Goal: Transaction & Acquisition: Download file/media

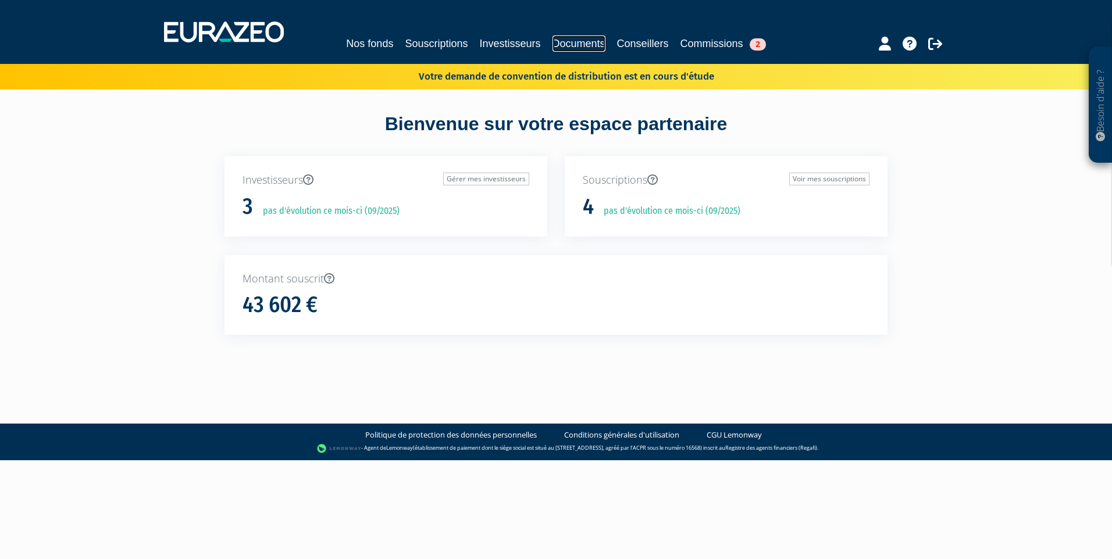
click at [570, 42] on link "Documents" at bounding box center [578, 43] width 53 height 16
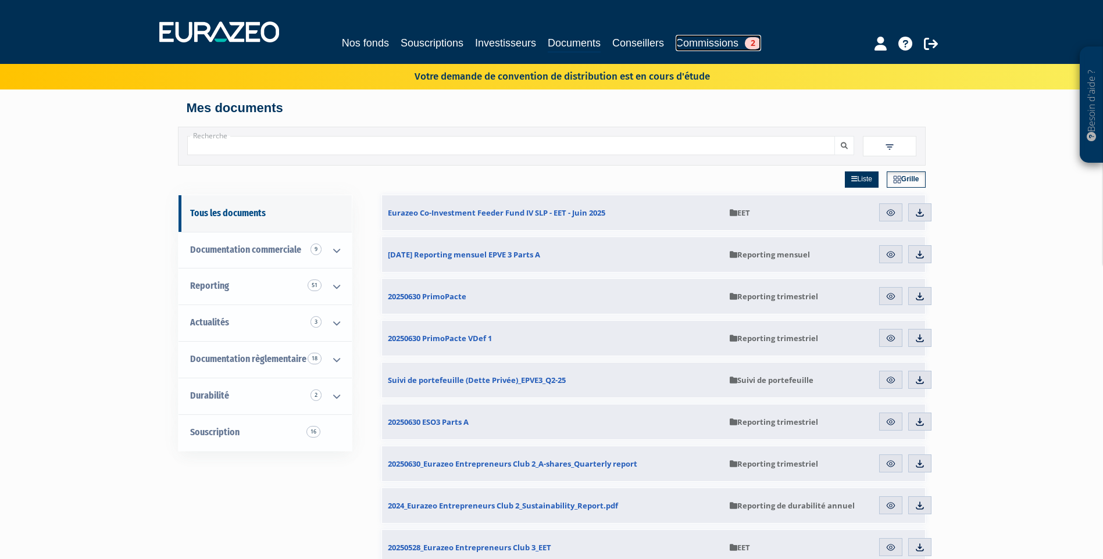
click at [705, 38] on link "Commissions 2" at bounding box center [718, 43] width 85 height 16
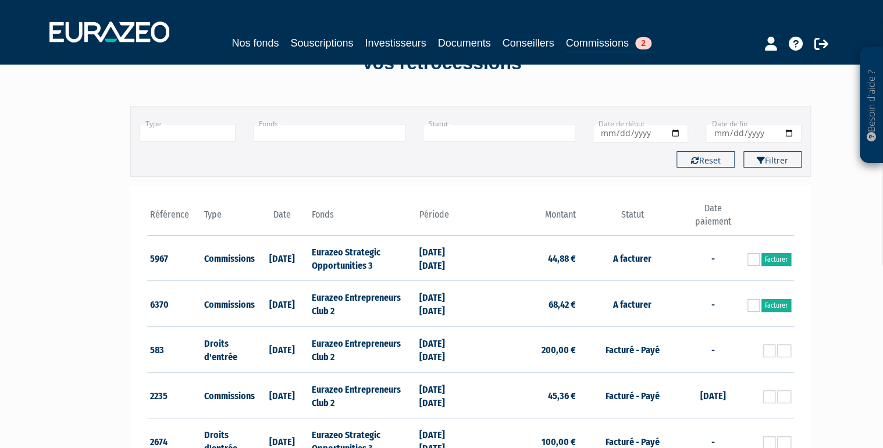
scroll to position [93, 0]
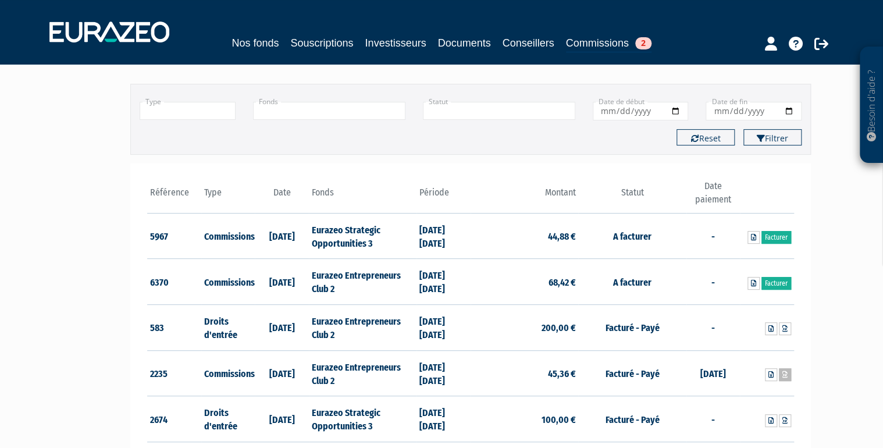
click at [785, 377] on link at bounding box center [784, 374] width 12 height 13
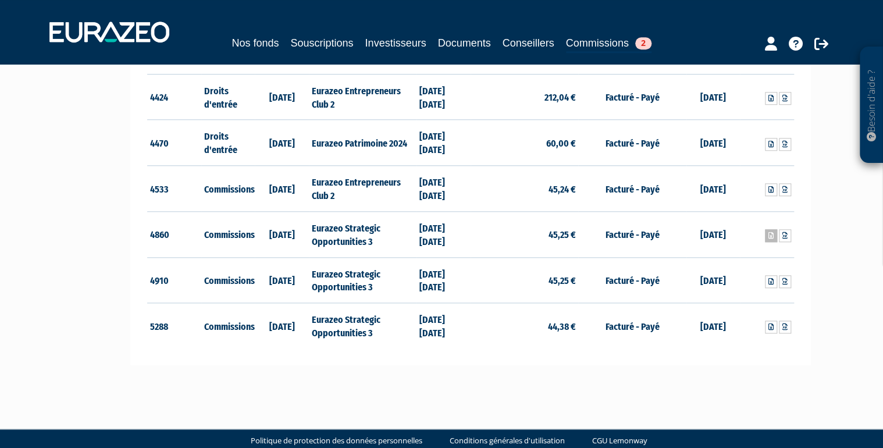
scroll to position [523, 0]
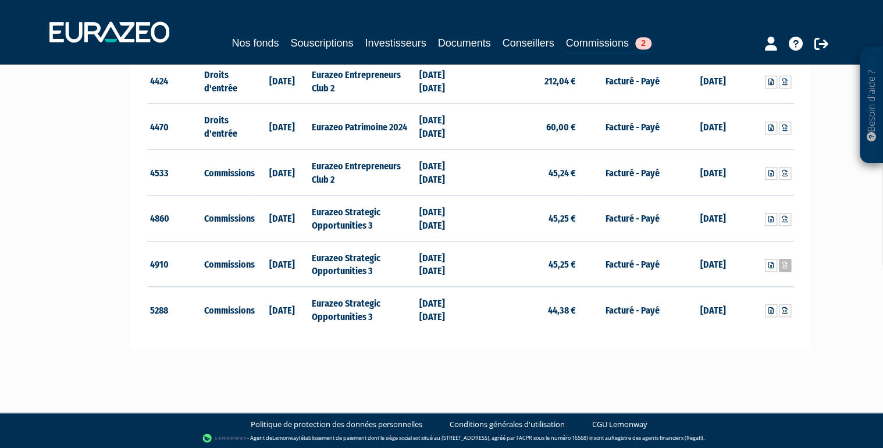
click at [787, 267] on link at bounding box center [784, 265] width 12 height 13
click at [786, 216] on icon at bounding box center [784, 219] width 5 height 7
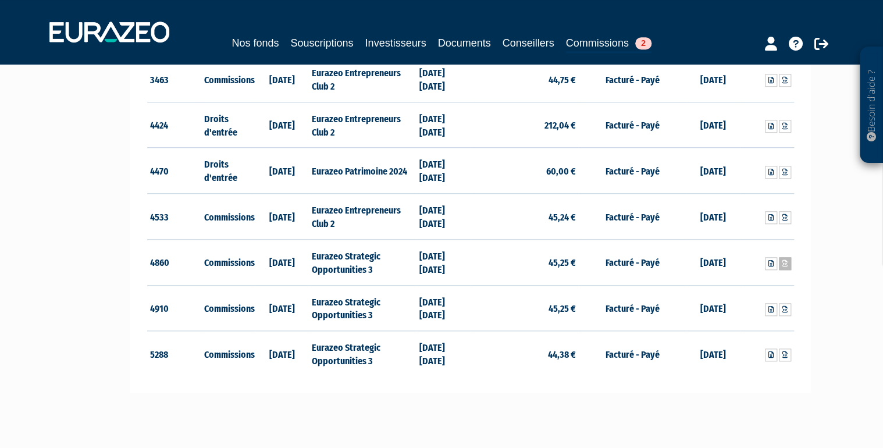
scroll to position [476, 0]
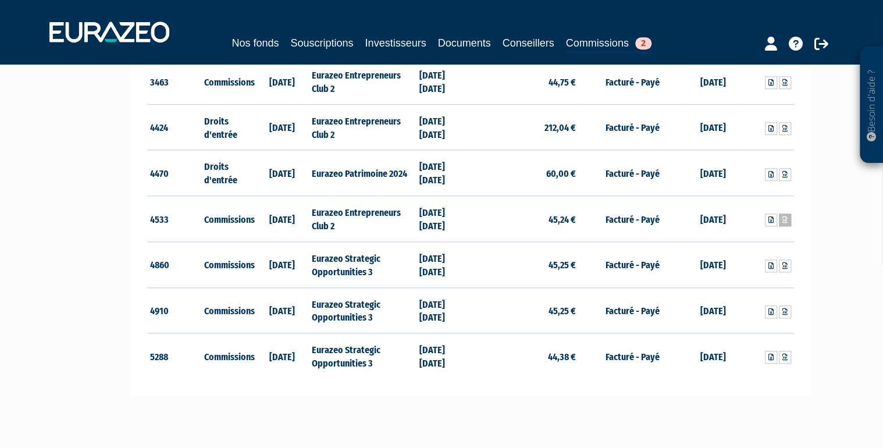
click at [786, 219] on icon at bounding box center [784, 219] width 5 height 7
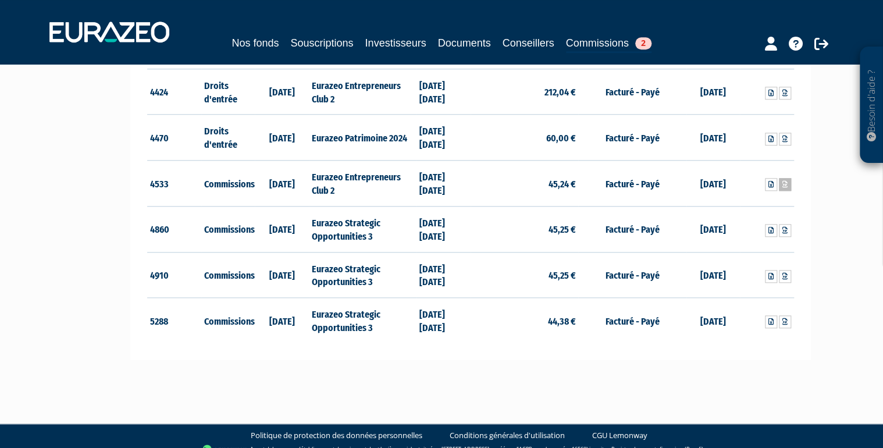
scroll to position [419, 0]
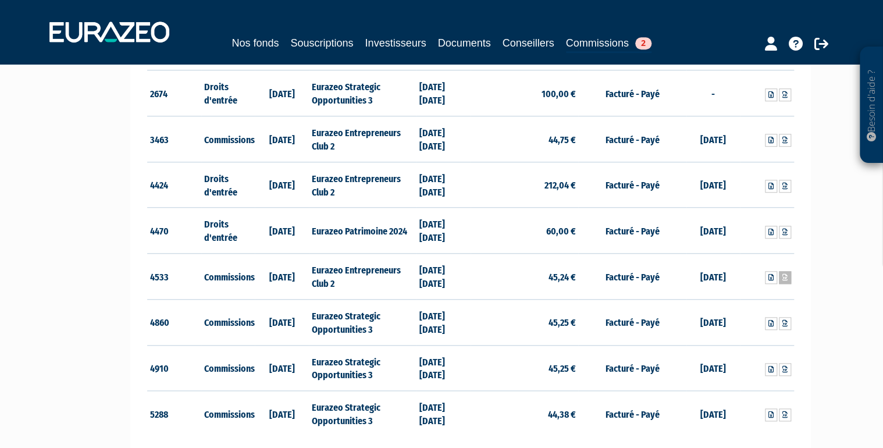
click at [786, 278] on icon at bounding box center [784, 277] width 5 height 7
click at [784, 228] on icon at bounding box center [784, 231] width 5 height 7
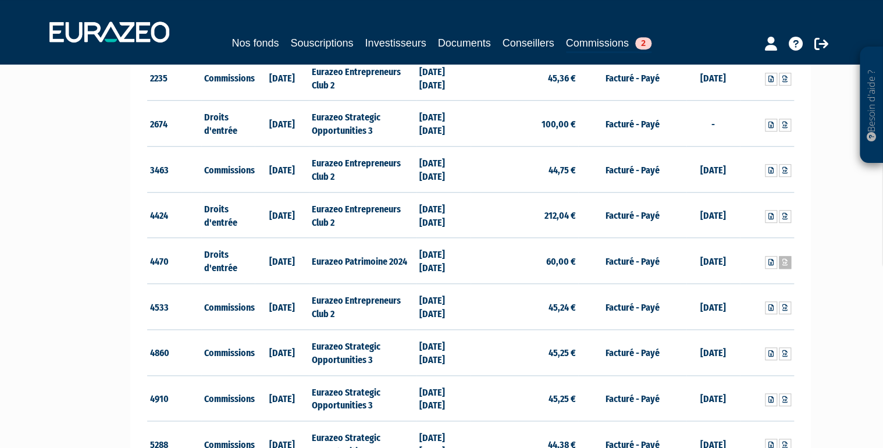
scroll to position [372, 0]
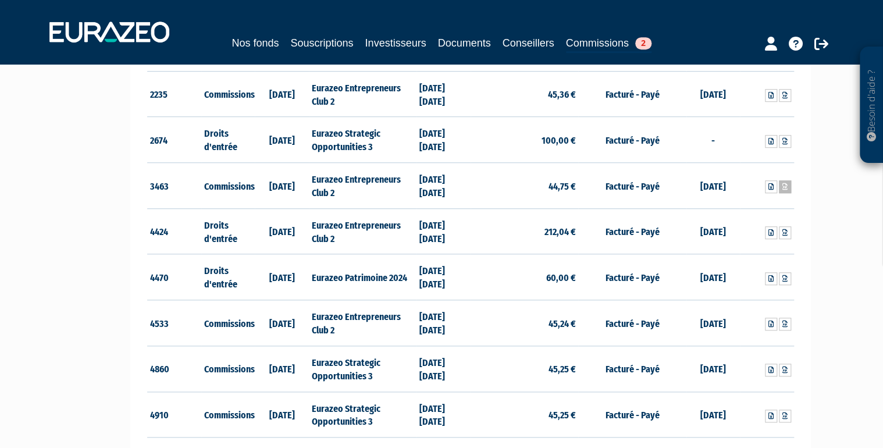
click at [785, 186] on icon at bounding box center [784, 186] width 5 height 7
click at [782, 229] on icon at bounding box center [784, 232] width 5 height 7
click at [785, 183] on icon at bounding box center [784, 186] width 5 height 7
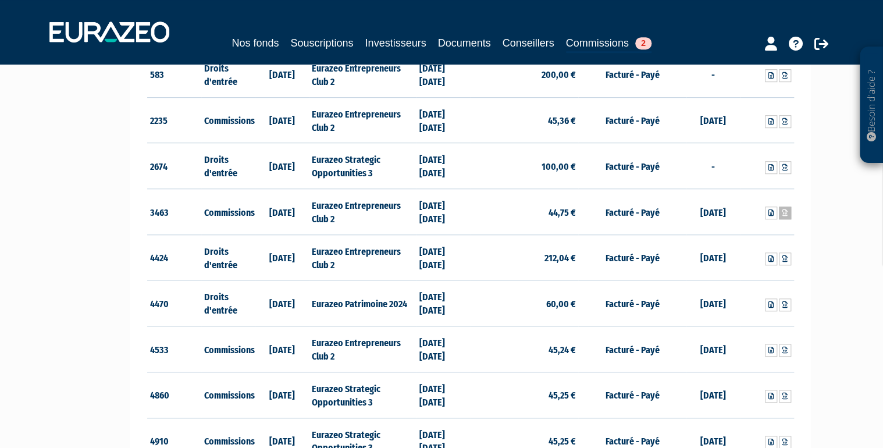
scroll to position [326, 0]
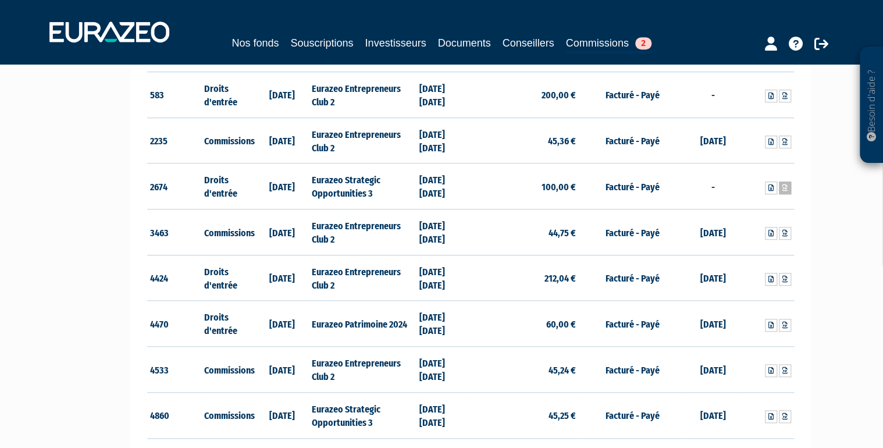
click at [784, 187] on icon at bounding box center [784, 187] width 5 height 7
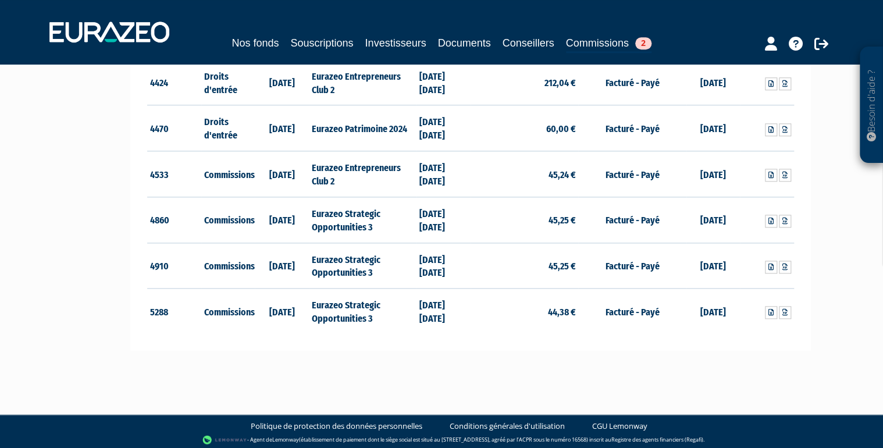
scroll to position [523, 0]
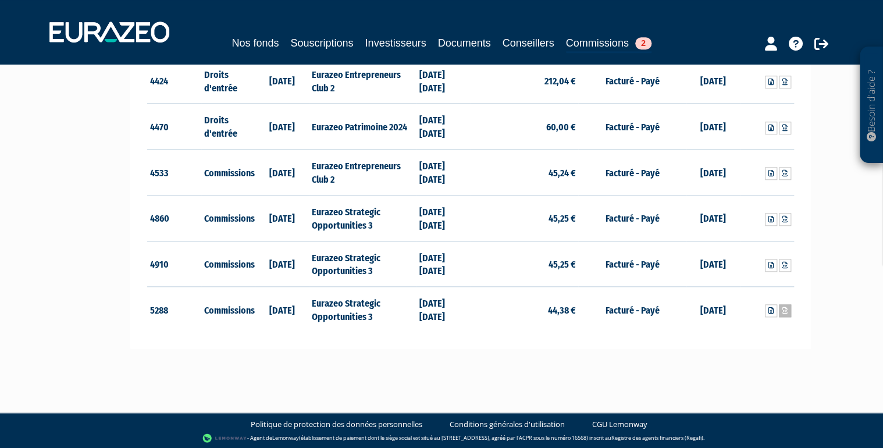
click at [784, 309] on icon at bounding box center [784, 310] width 5 height 7
click at [784, 307] on icon at bounding box center [784, 310] width 5 height 7
